Goal: Information Seeking & Learning: Check status

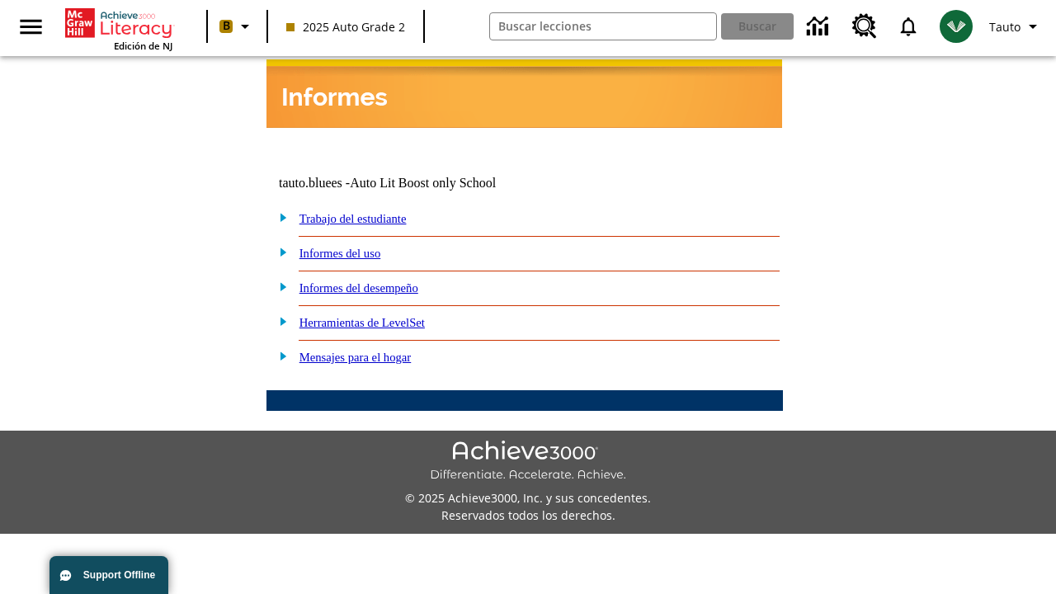
click at [371, 212] on link "Trabajo del estudiante" at bounding box center [352, 218] width 107 height 13
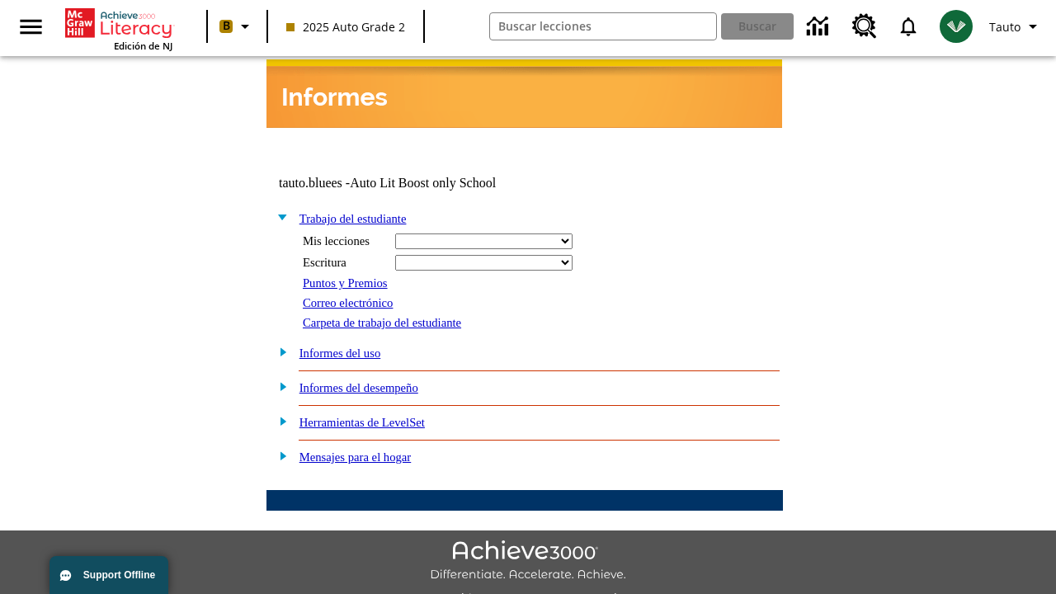
select select "/options/reports/?report_id=24&atype=14&section=2"
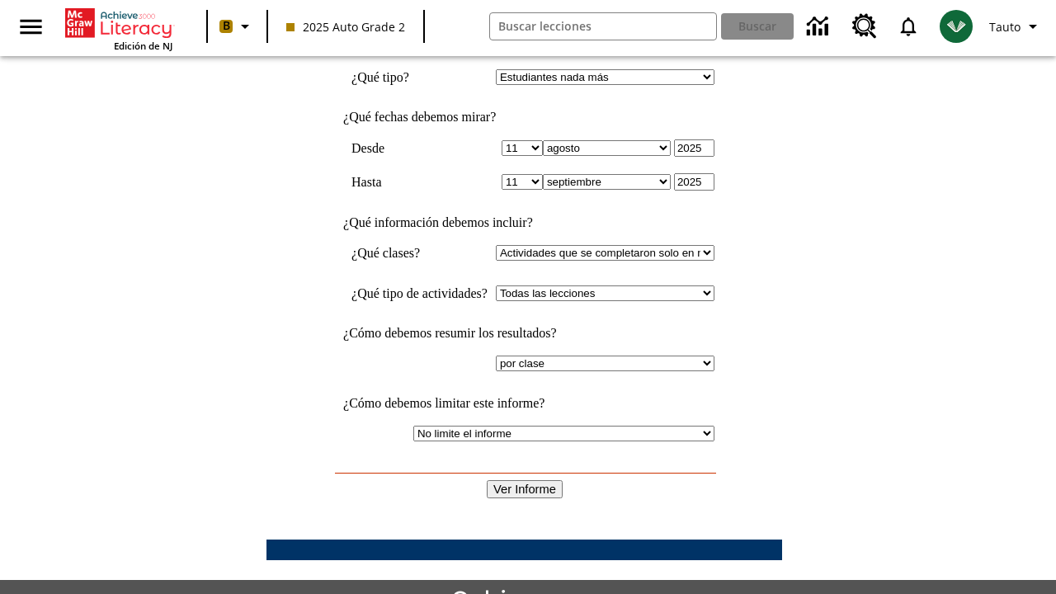
click at [525, 480] on input "Ver Informe" at bounding box center [525, 489] width 76 height 18
